Goal: Task Accomplishment & Management: Manage account settings

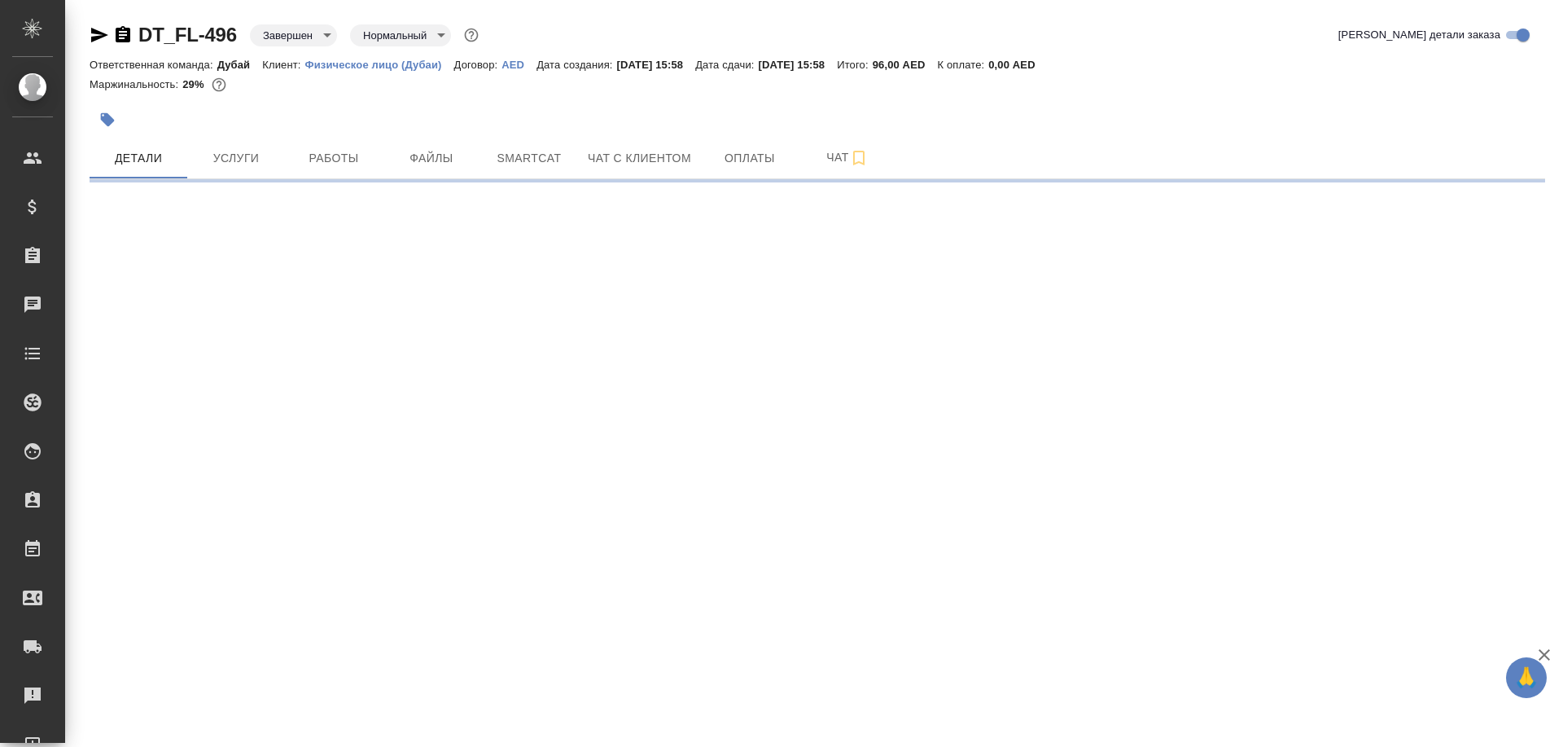
select select "RU"
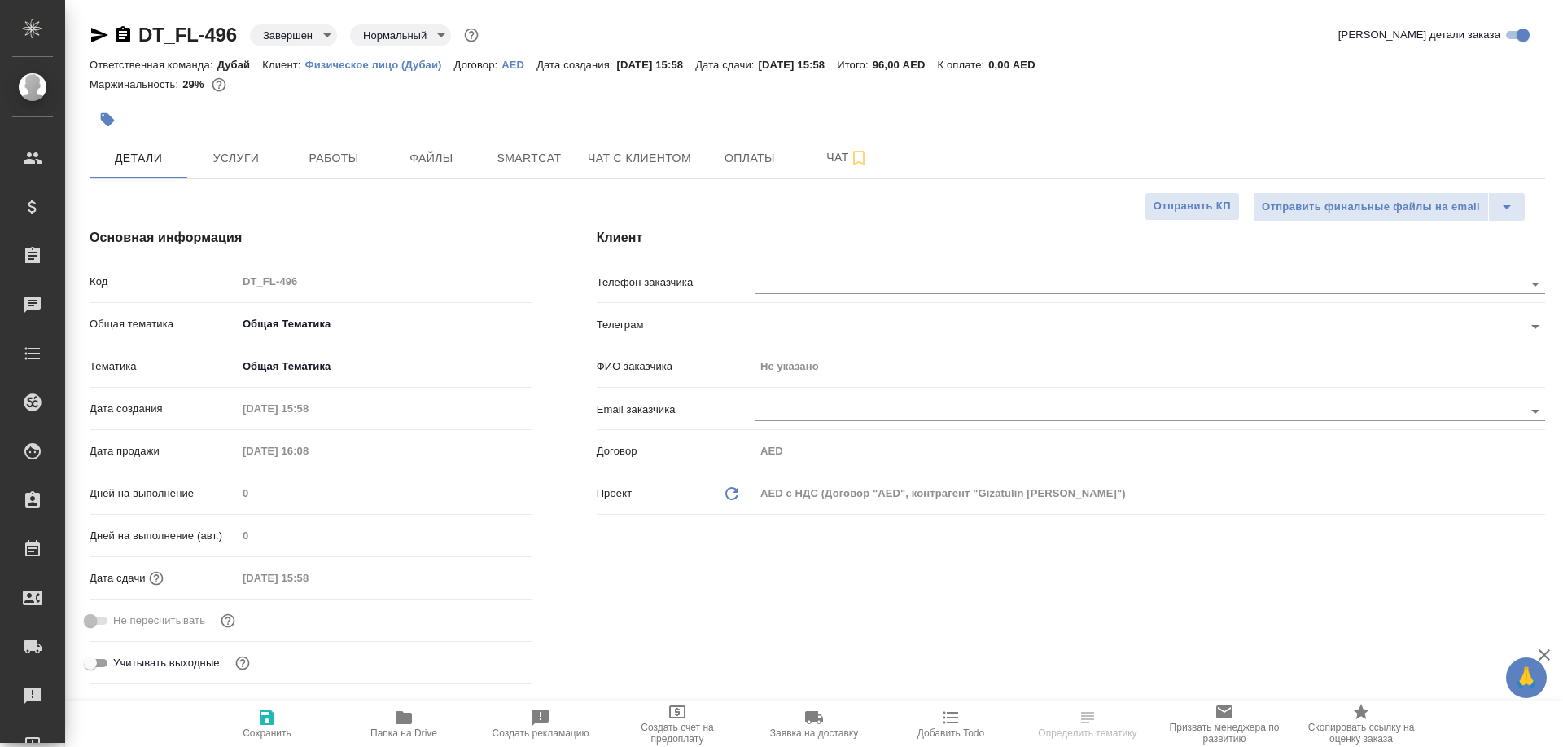
type textarea "x"
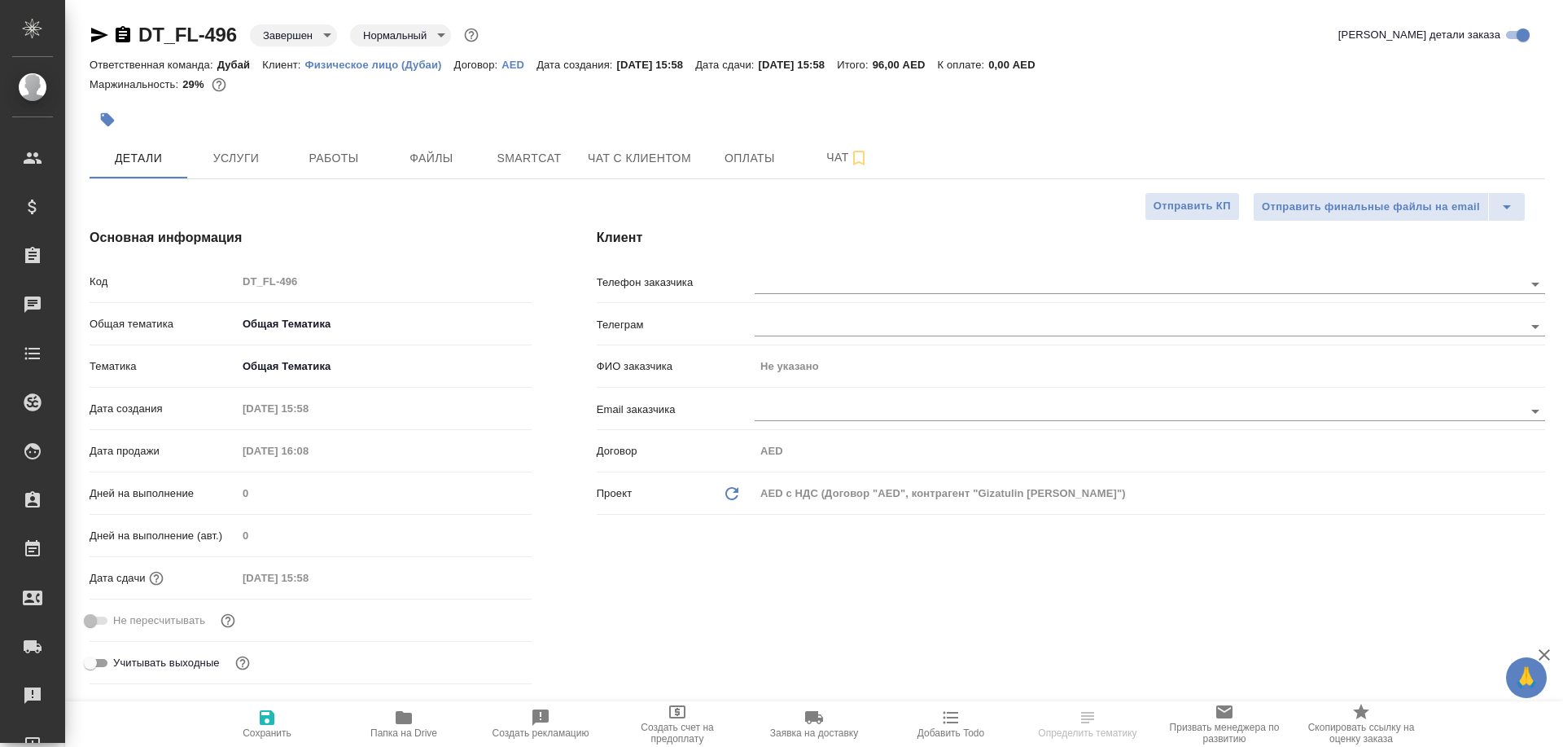
type textarea "x"
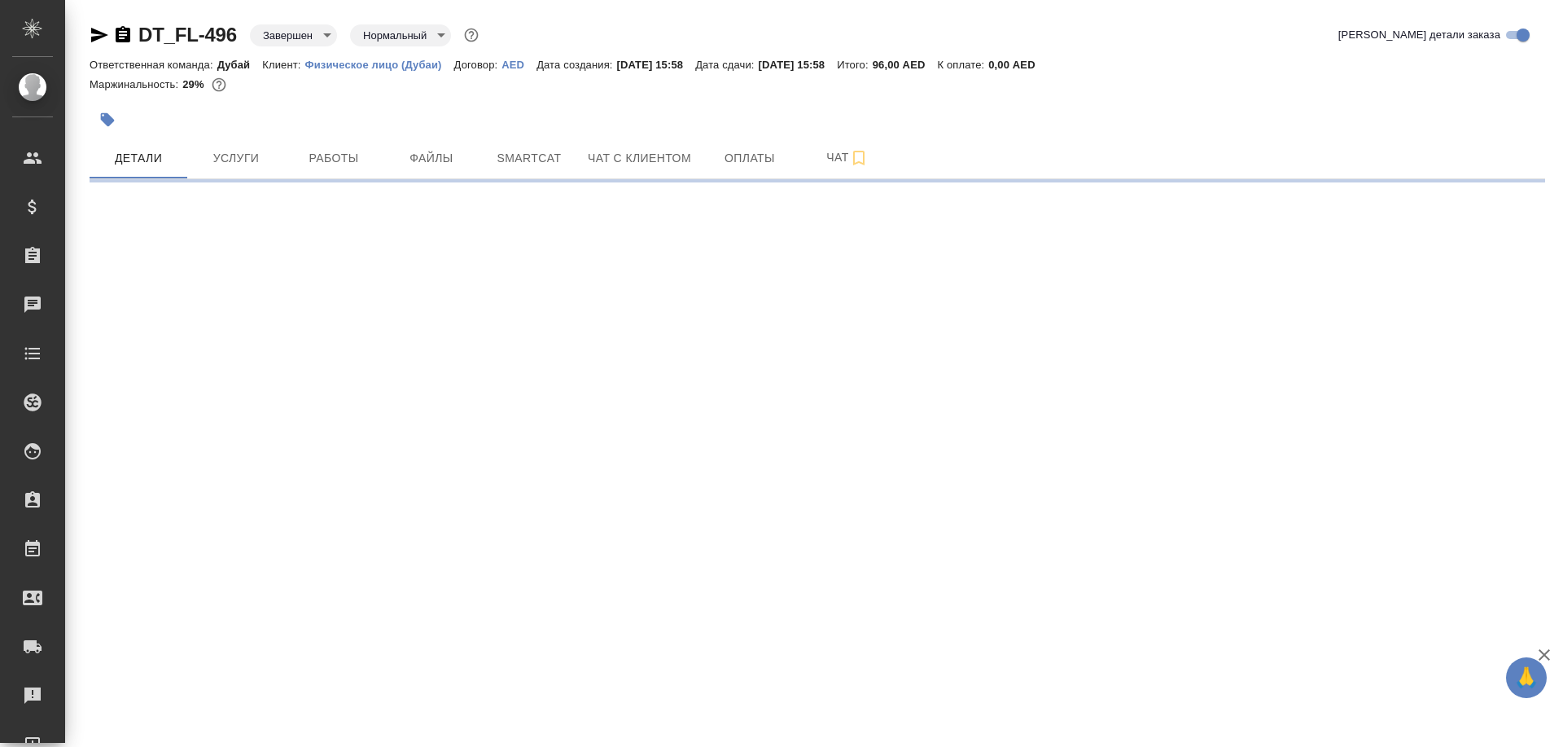
select select "RU"
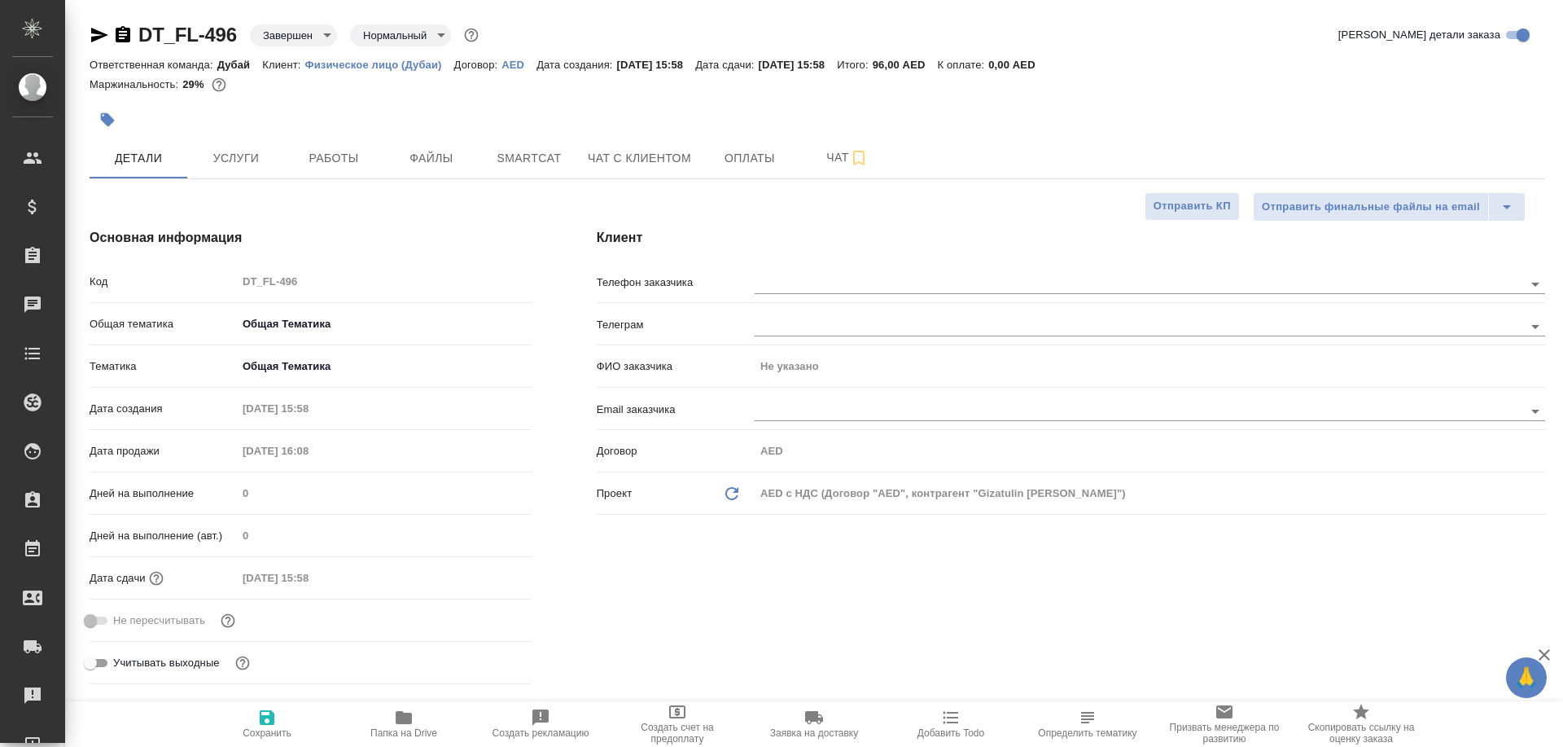
type textarea "x"
